Goal: Task Accomplishment & Management: Manage account settings

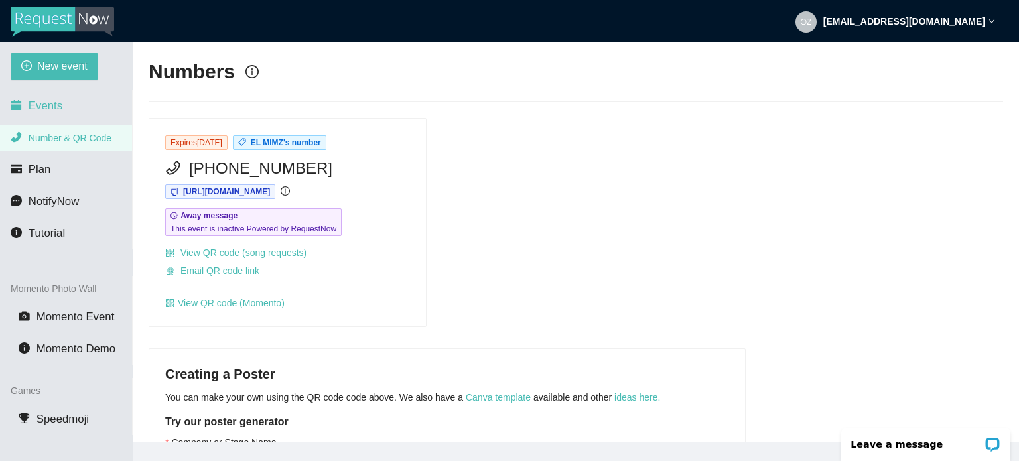
click at [52, 102] on span "Events" at bounding box center [46, 105] width 34 height 13
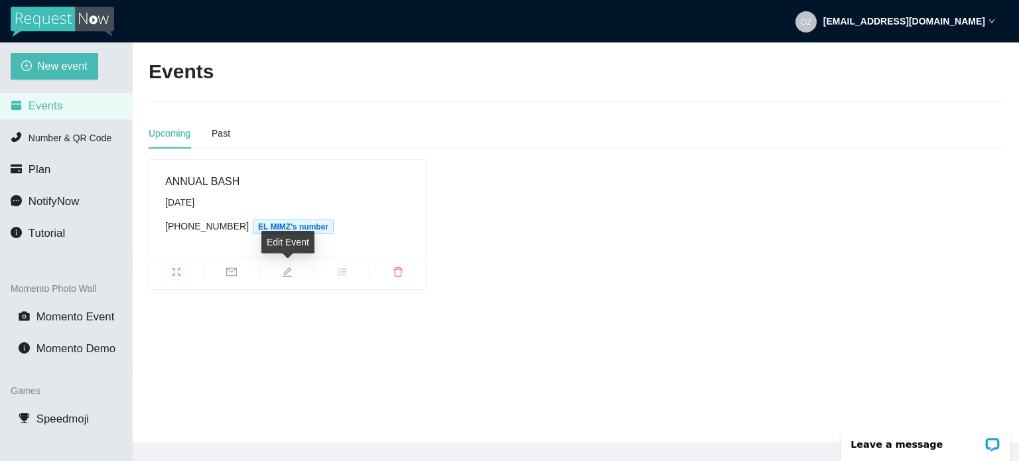
click at [284, 273] on icon "edit" at bounding box center [286, 271] width 9 height 9
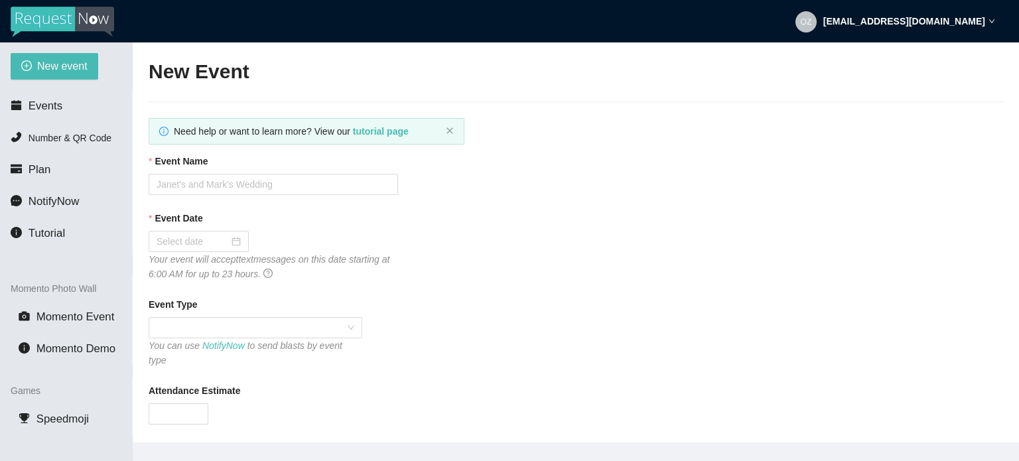
type textarea "THANK YOU FOR BEING PART OF THIS EVENT"
type input "ANNUAL BASH"
type input "[DATE]"
type input "70"
type textarea "Let’s keep this party going. Tip the DJ: [URL][DOMAIN_NAME]"
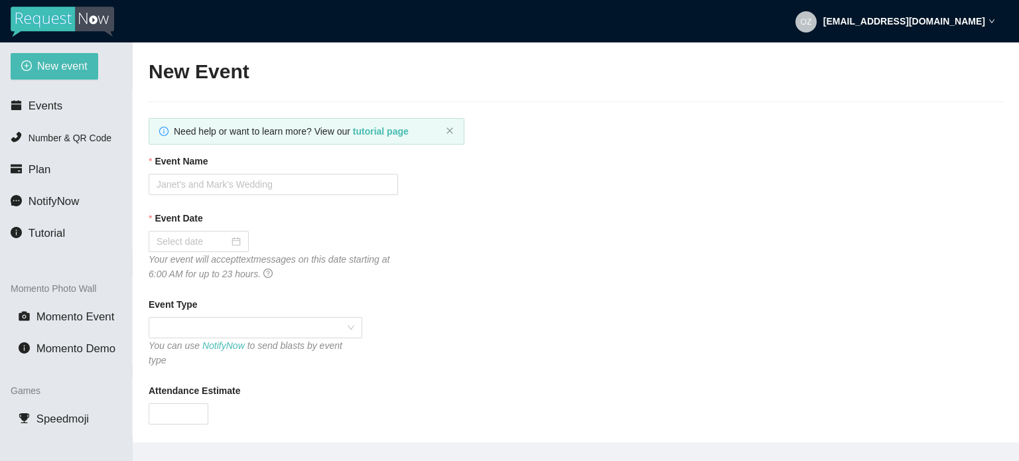
type textarea "THANK YOU FOR BEING PART OF THIS EVENT"
click at [528, 260] on div "Event Date [DATE] Your event will accept text messages on this date starting at…" at bounding box center [576, 246] width 854 height 70
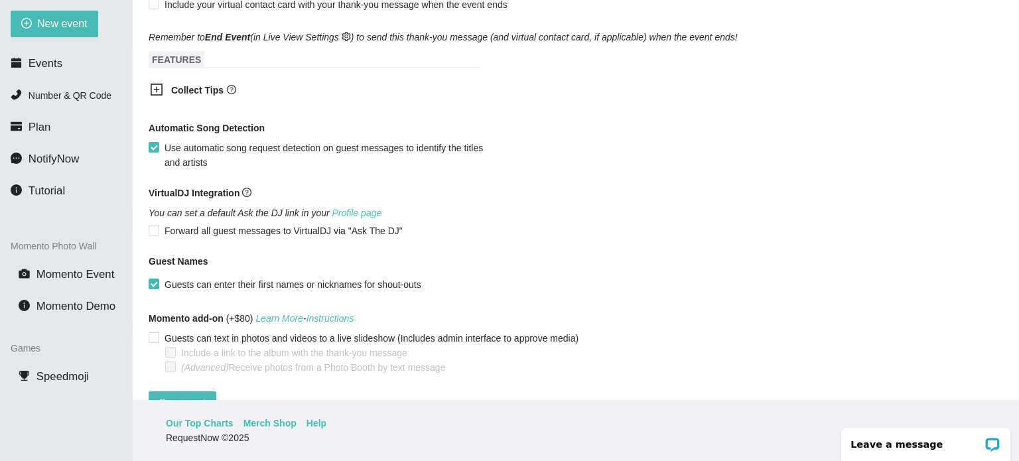
scroll to position [621, 0]
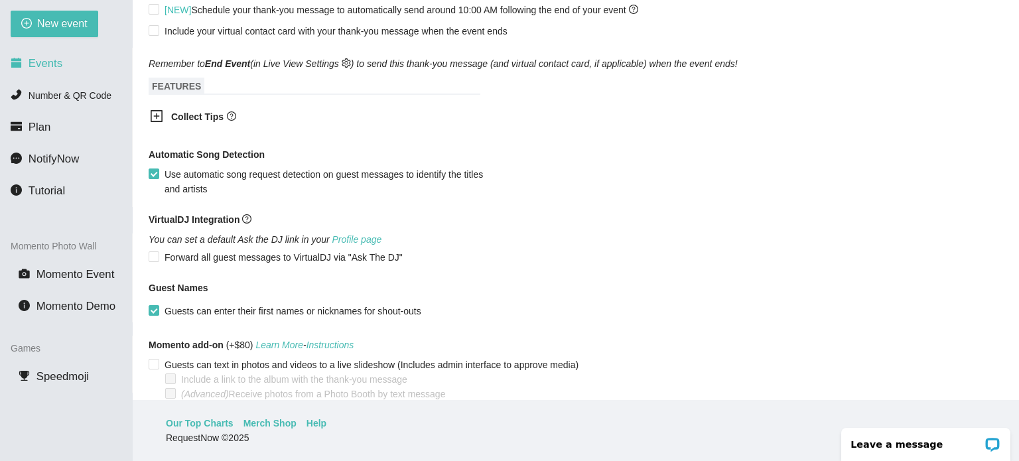
click at [54, 63] on span "Events" at bounding box center [46, 63] width 34 height 13
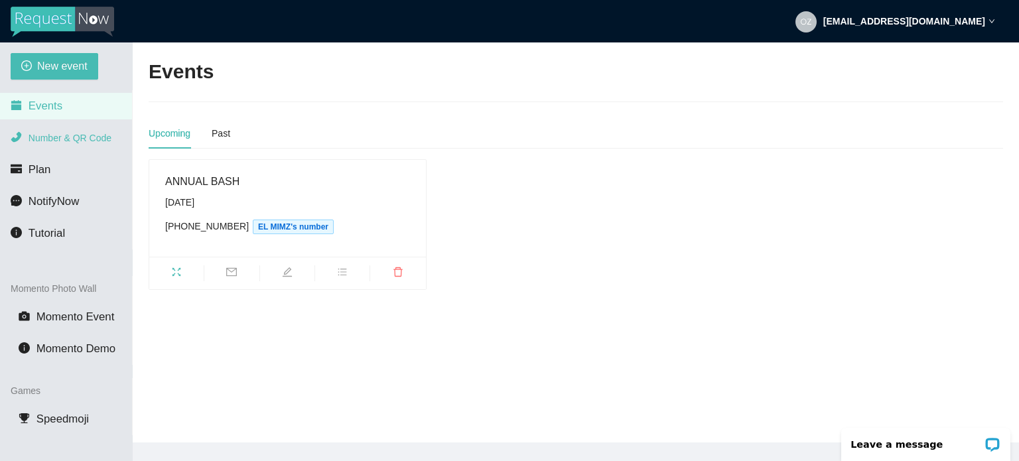
click at [72, 143] on span "Number & QR Code" at bounding box center [70, 138] width 83 height 11
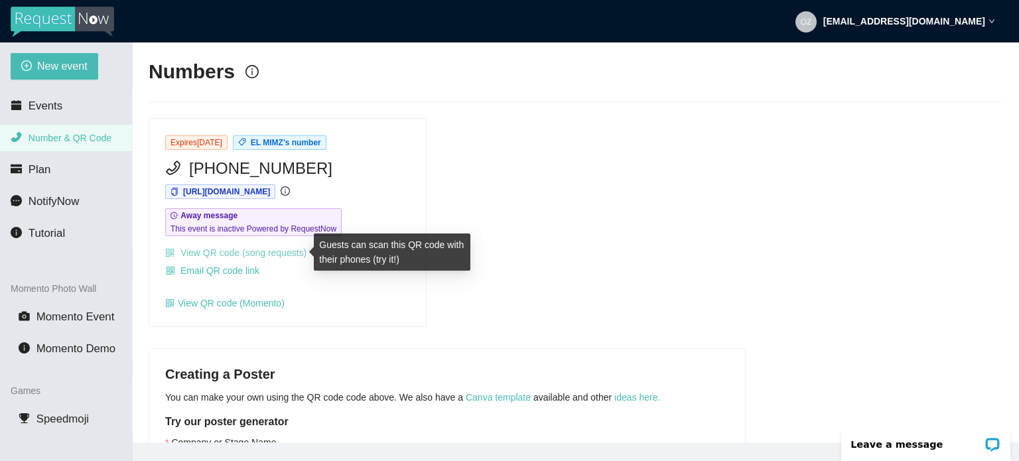
click at [202, 256] on link "View QR code (song requests)" at bounding box center [235, 252] width 141 height 11
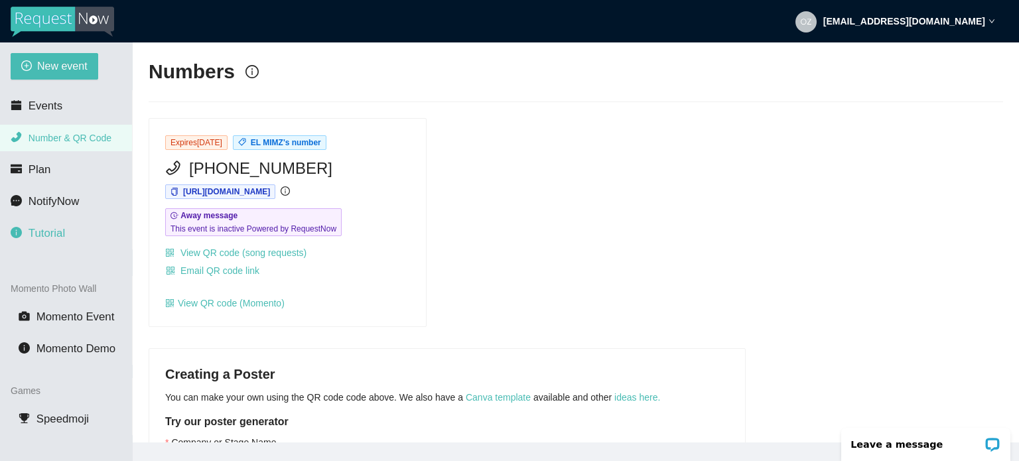
click at [56, 237] on span "Tutorial" at bounding box center [47, 233] width 36 height 13
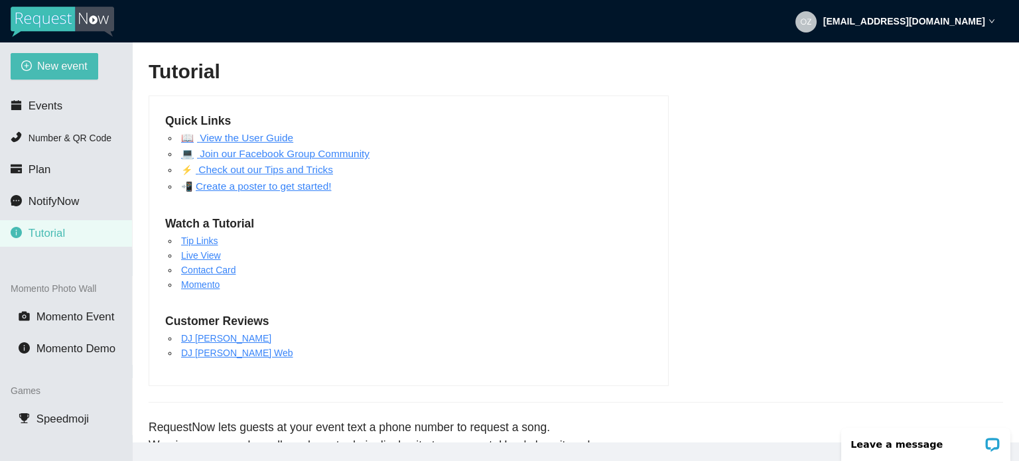
click at [208, 242] on link "Tip Links" at bounding box center [199, 240] width 37 height 11
click at [58, 109] on span "Events" at bounding box center [46, 105] width 34 height 13
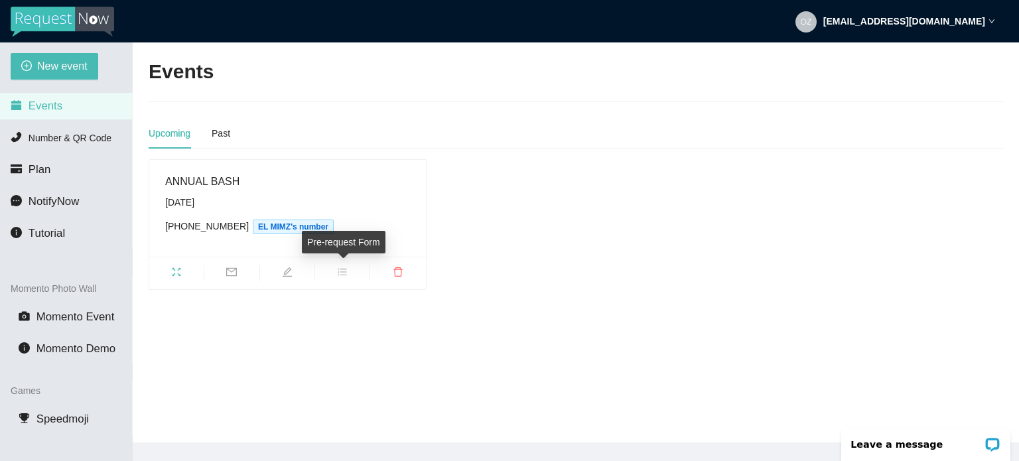
click at [349, 275] on span "bars" at bounding box center [342, 274] width 54 height 15
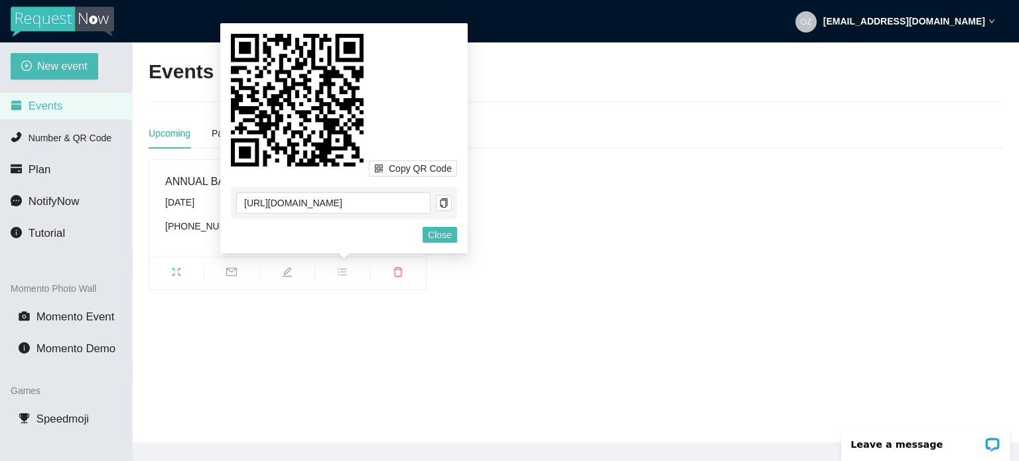
click at [320, 310] on main "Events Upcoming Past ANNUAL BASH [DATE] [PHONE_NUMBER] EL MIMZ's number" at bounding box center [576, 242] width 886 height 400
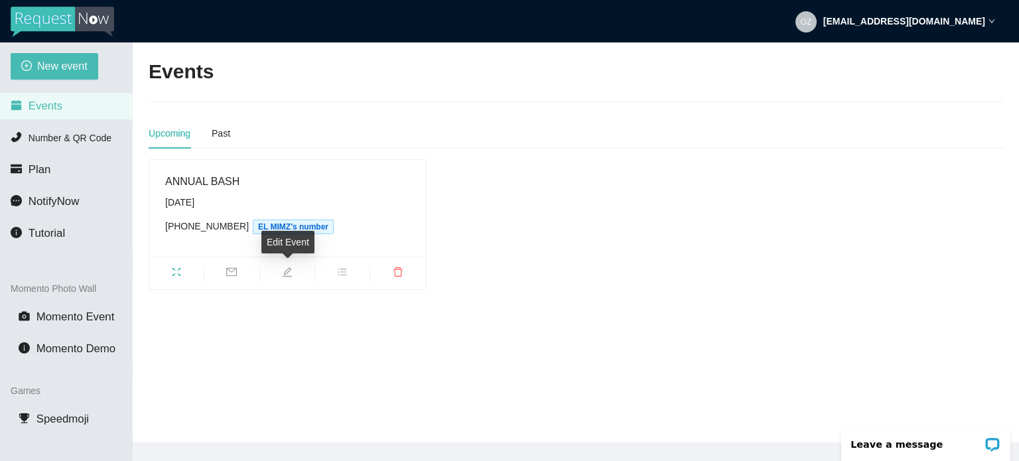
click at [289, 273] on icon "edit" at bounding box center [287, 272] width 11 height 11
type textarea "[URL][DOMAIN_NAME]"
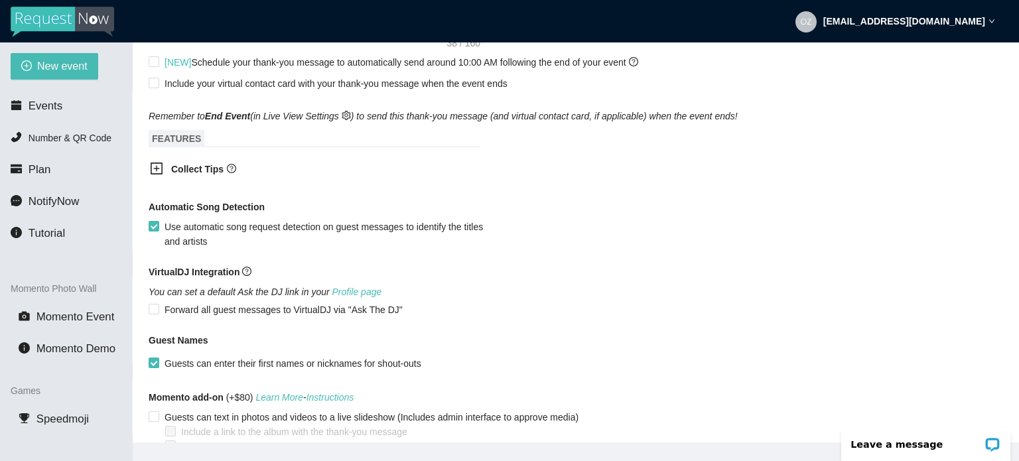
scroll to position [610, 0]
click at [160, 163] on icon "plus-square" at bounding box center [156, 169] width 13 height 13
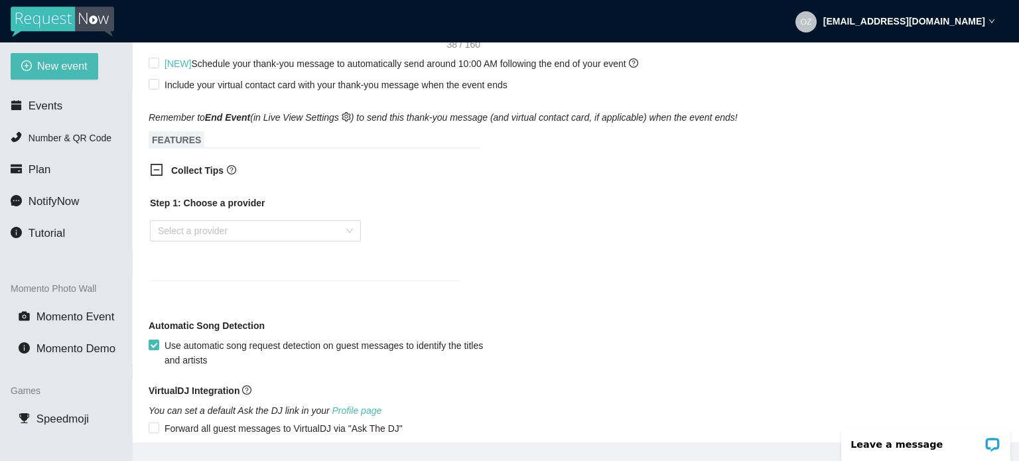
click at [534, 247] on div "Collect Tips Step 1: Choose a provider Select a provider" at bounding box center [576, 230] width 854 height 150
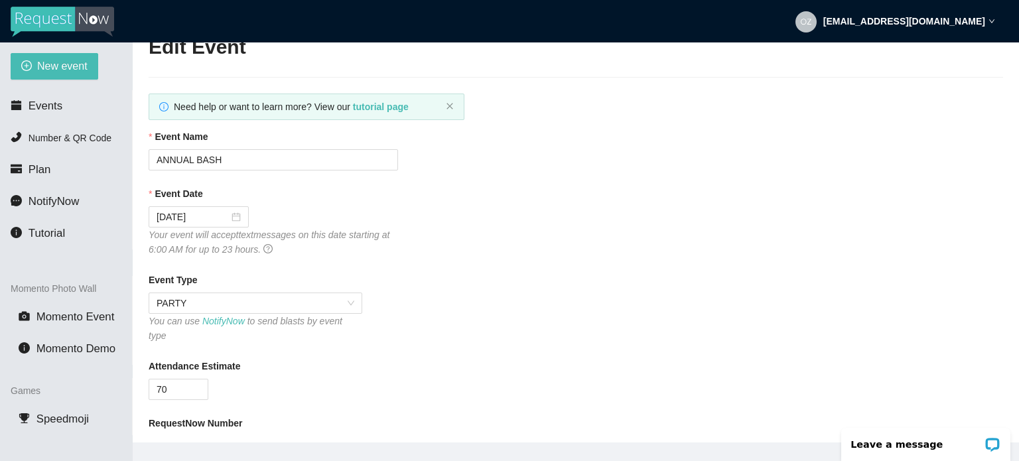
scroll to position [0, 0]
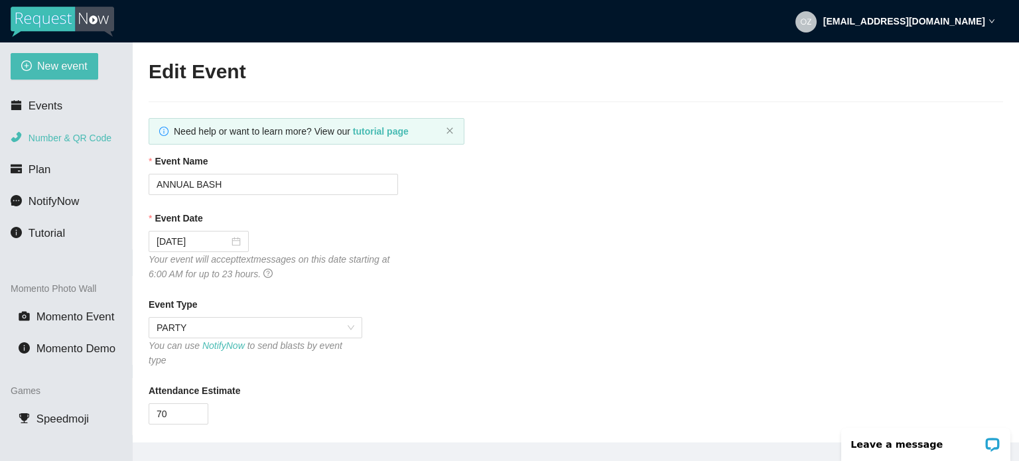
click at [60, 140] on span "Number & QR Code" at bounding box center [70, 138] width 83 height 11
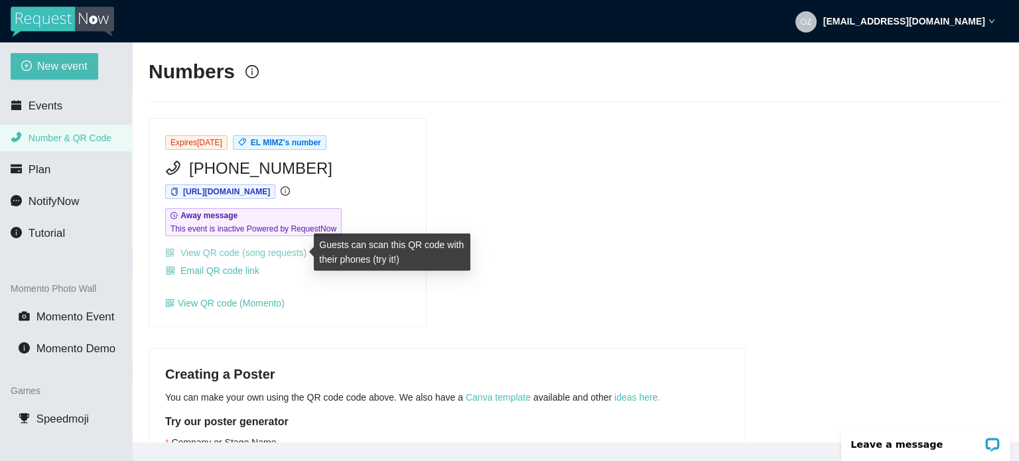
click at [223, 256] on link "View QR code (song requests)" at bounding box center [235, 252] width 141 height 11
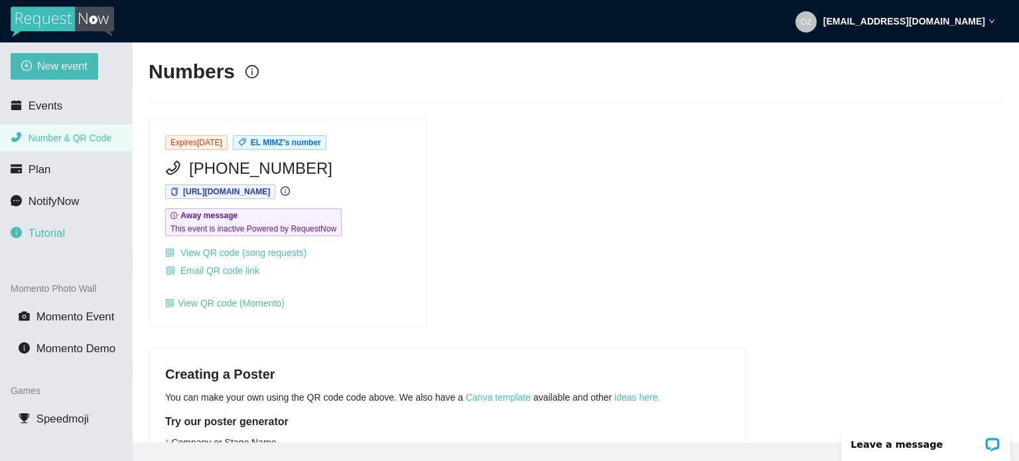
click at [46, 235] on span "Tutorial" at bounding box center [47, 233] width 36 height 13
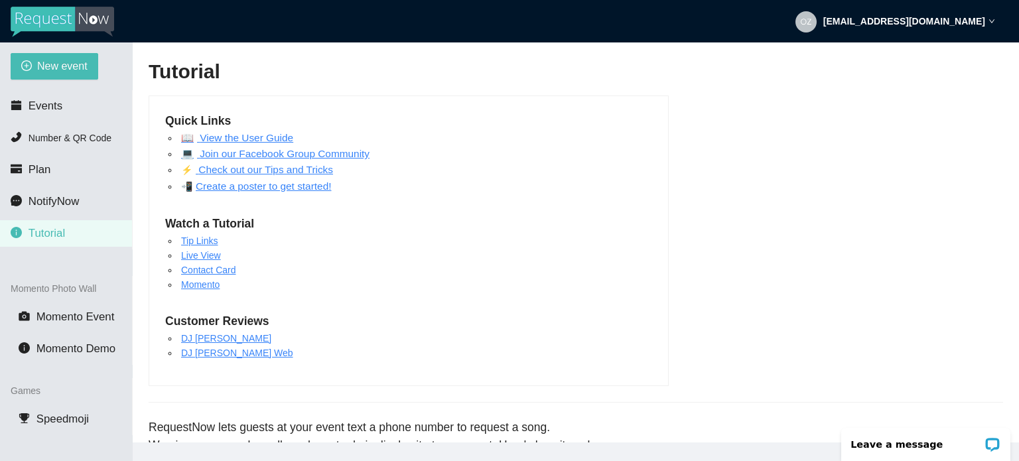
click at [247, 141] on link "📖 View the User Guide" at bounding box center [237, 137] width 112 height 11
click at [57, 139] on span "Number & QR Code" at bounding box center [70, 138] width 83 height 11
